Goal: Task Accomplishment & Management: Use online tool/utility

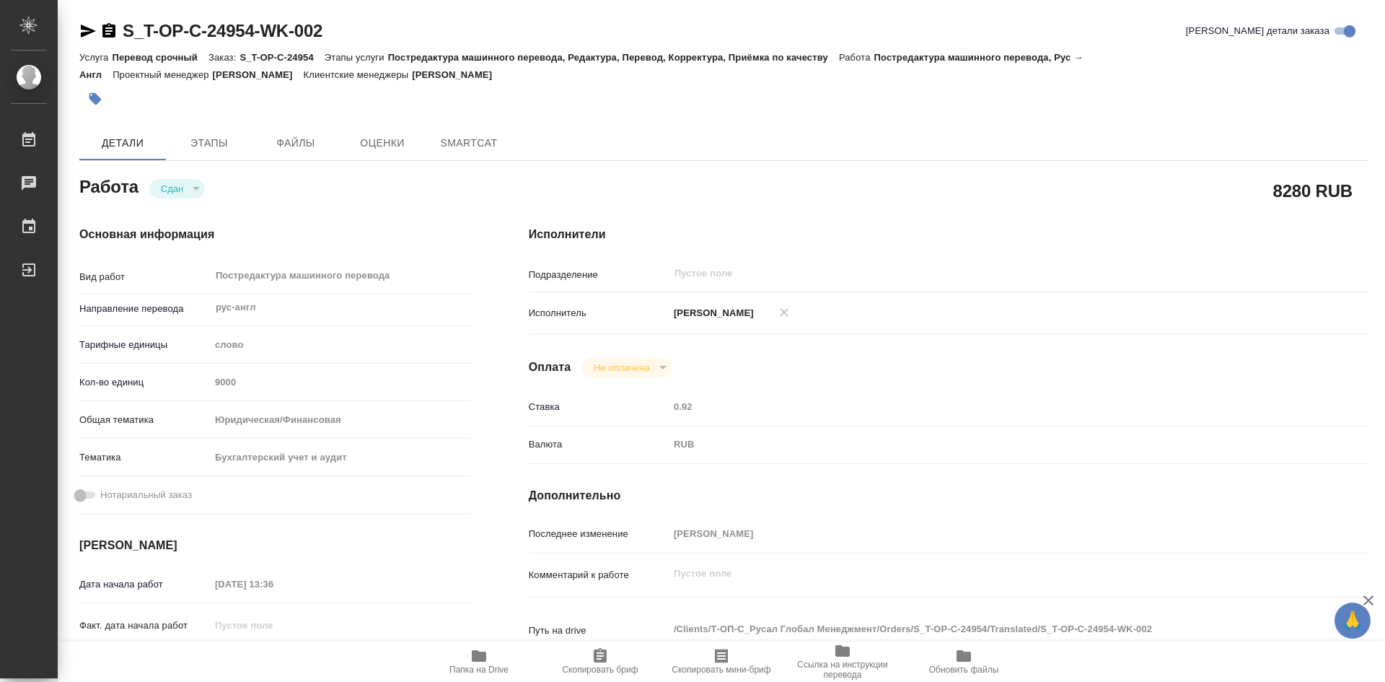
type textarea "x"
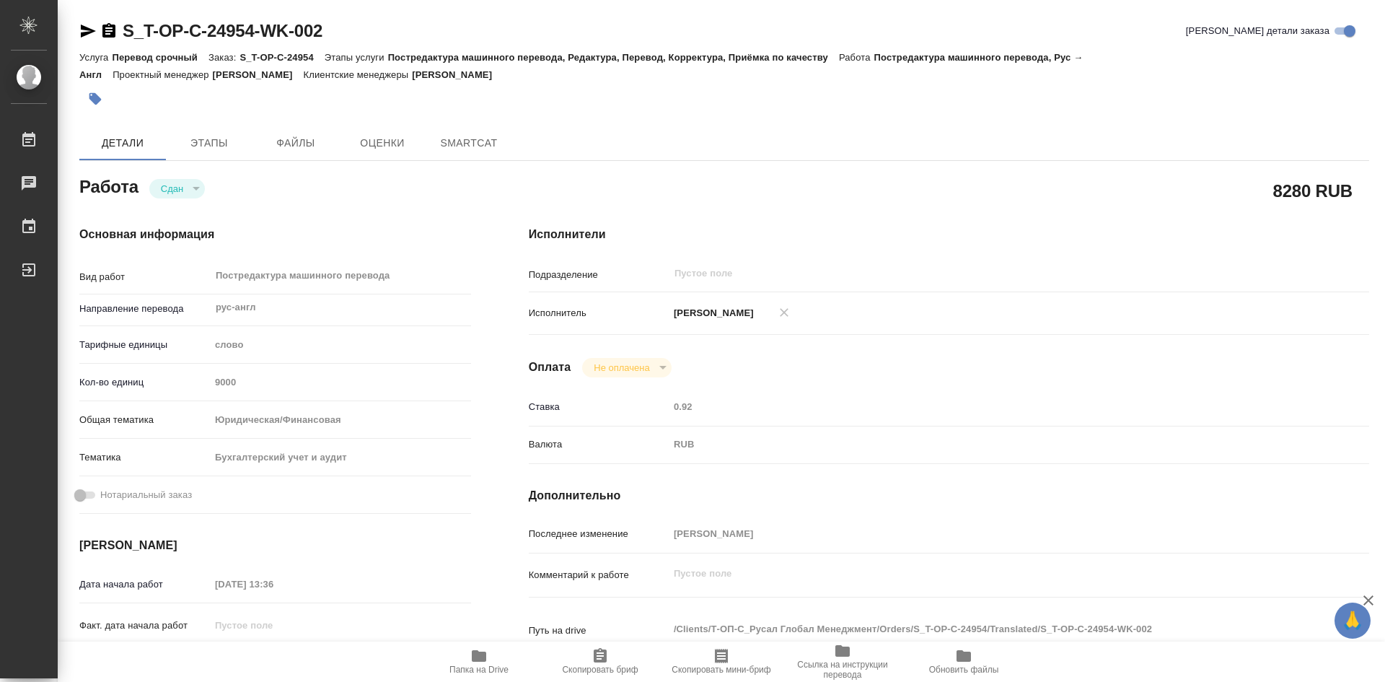
type textarea "x"
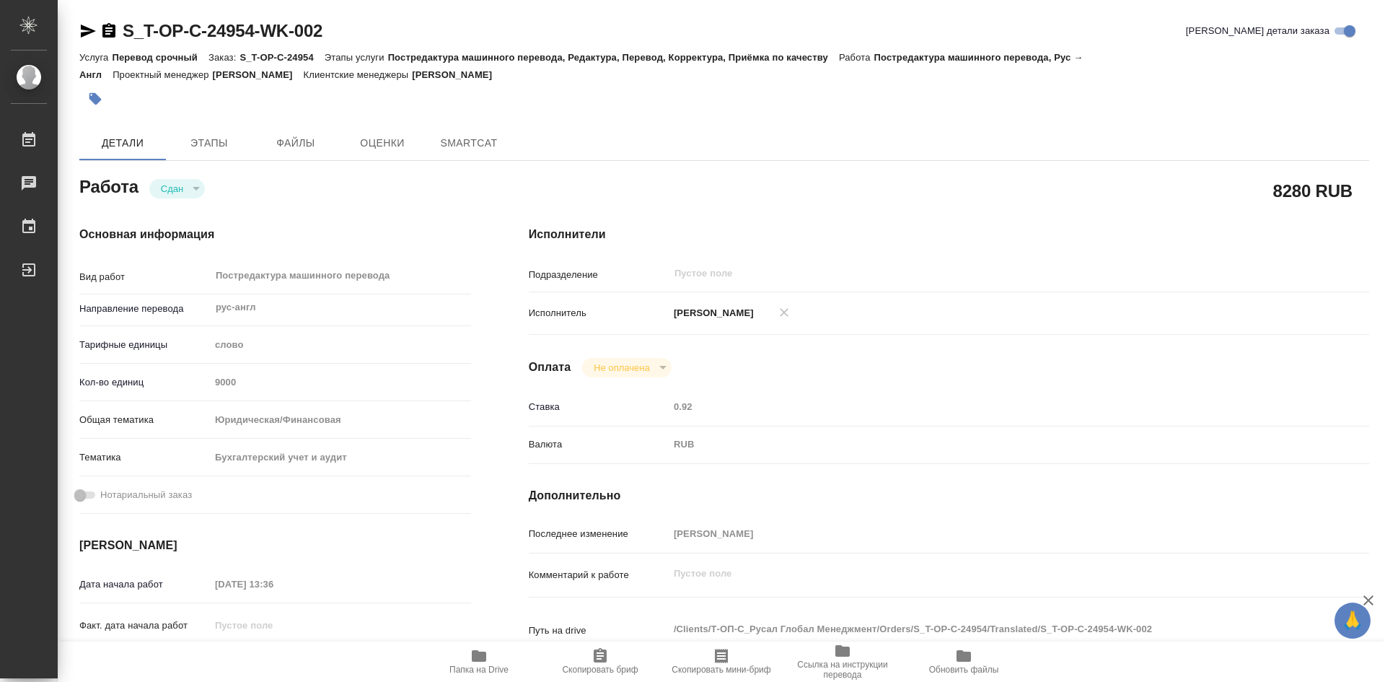
type textarea "x"
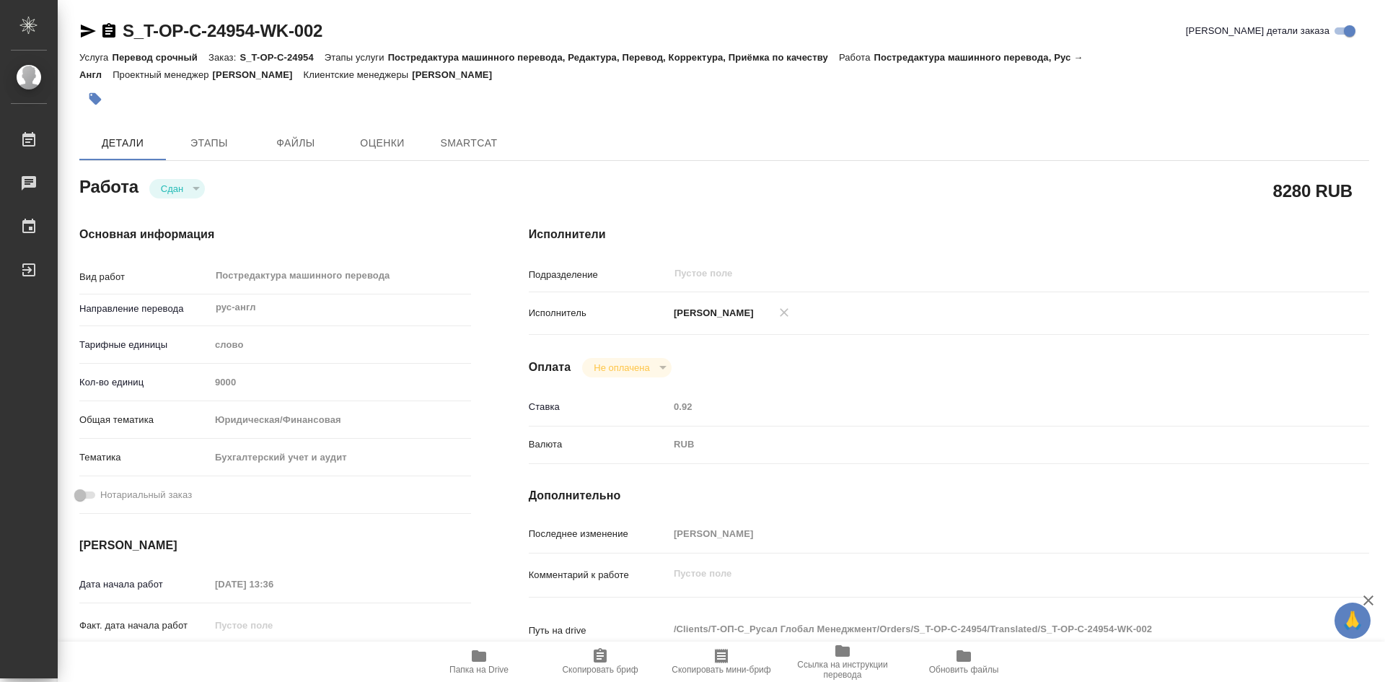
type textarea "x"
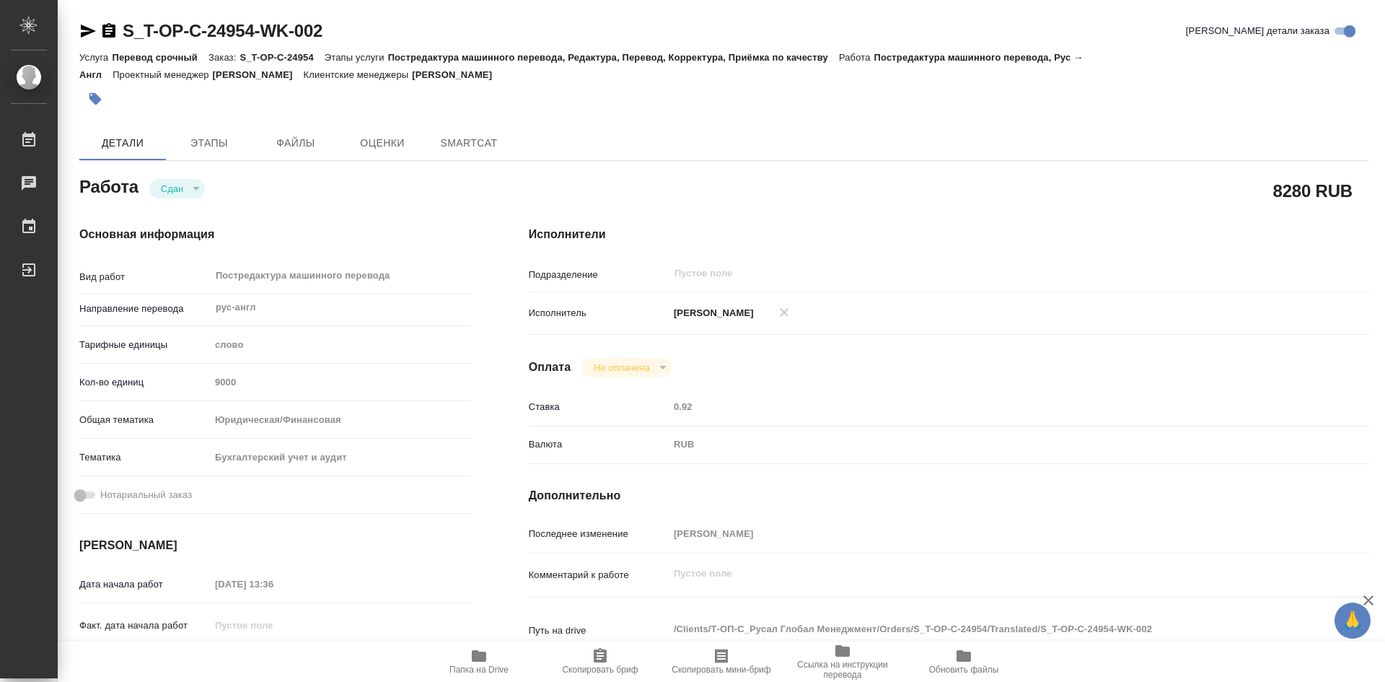
type textarea "x"
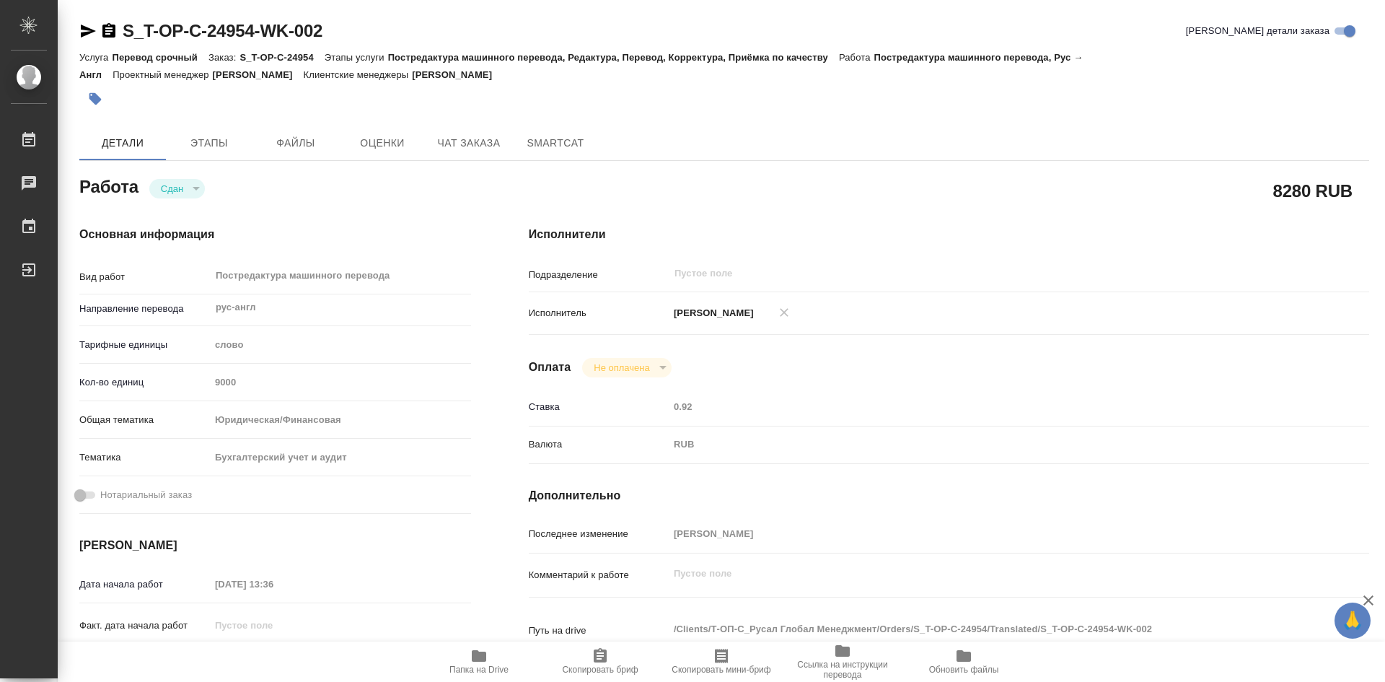
type textarea "x"
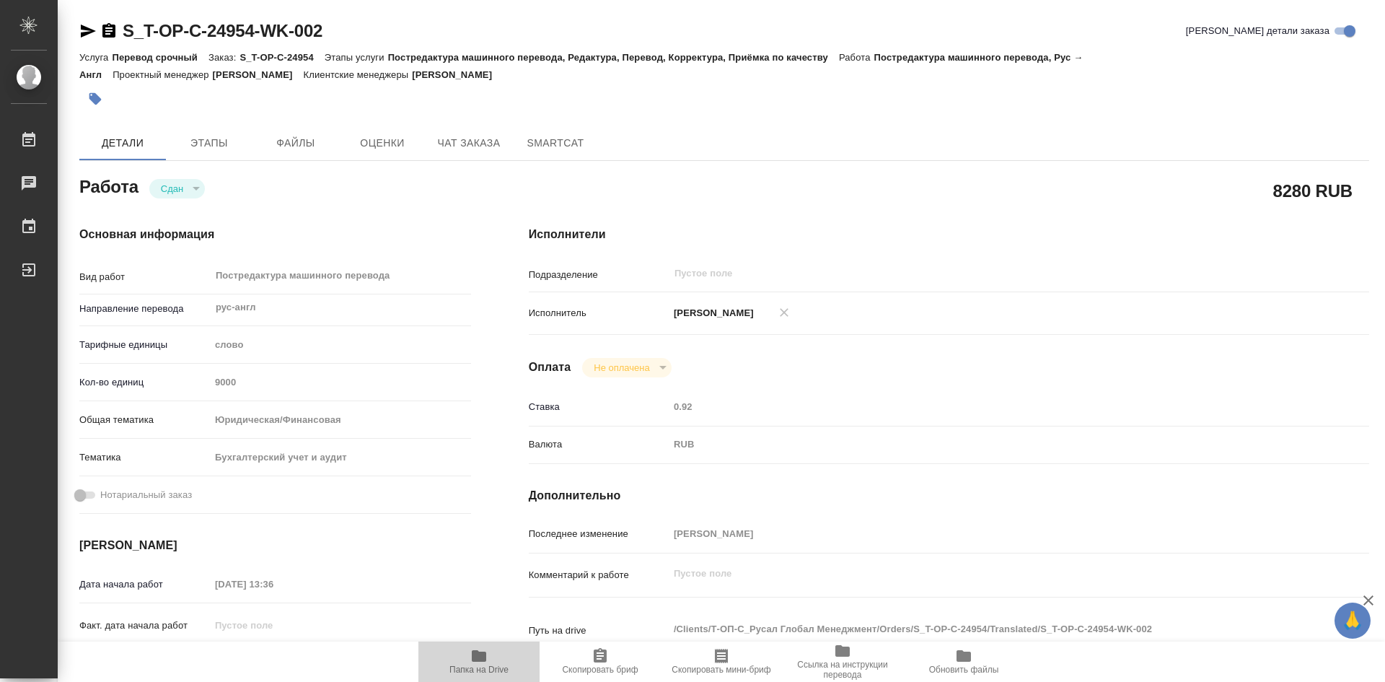
click at [474, 654] on icon "button" at bounding box center [479, 656] width 14 height 12
type textarea "x"
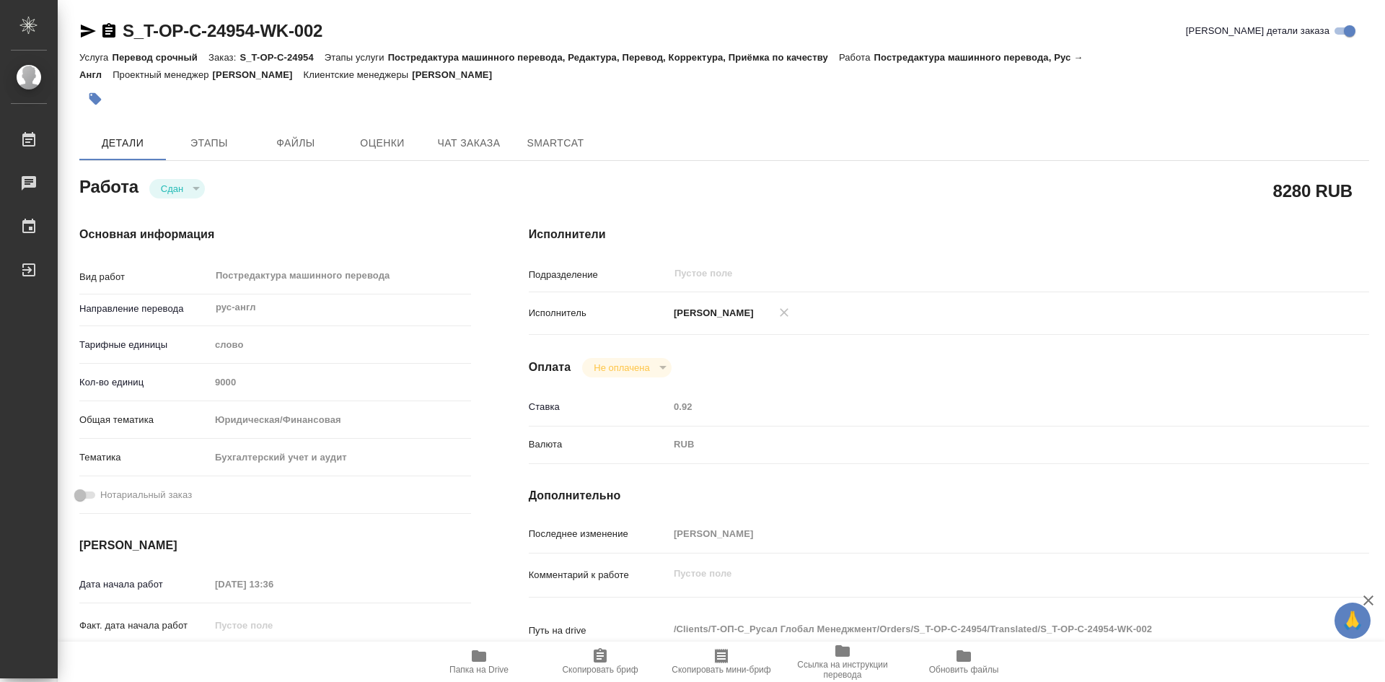
type textarea "x"
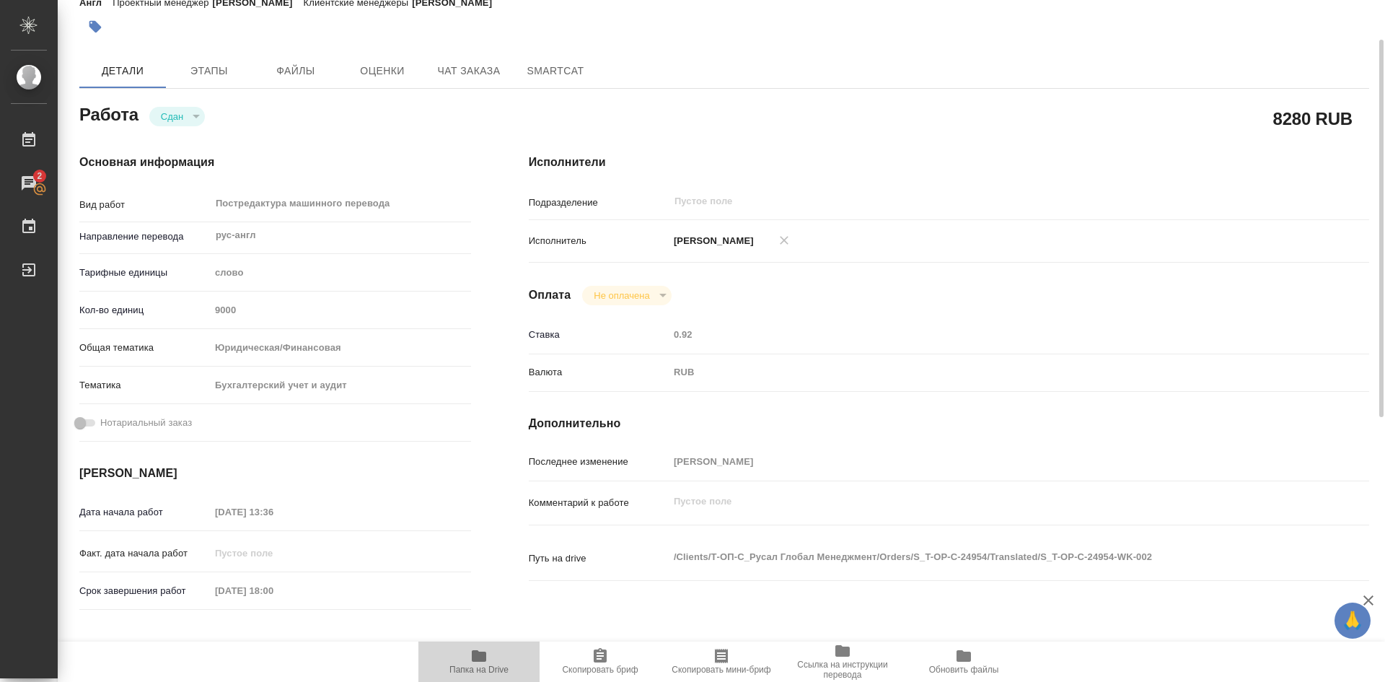
click at [486, 659] on icon "button" at bounding box center [479, 656] width 14 height 12
